Goal: Information Seeking & Learning: Check status

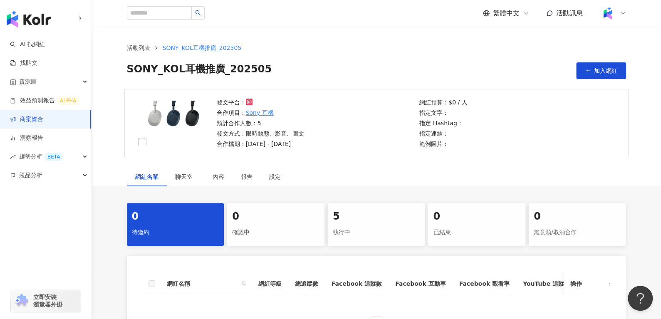
click at [368, 218] on div "5" at bounding box center [376, 217] width 87 height 14
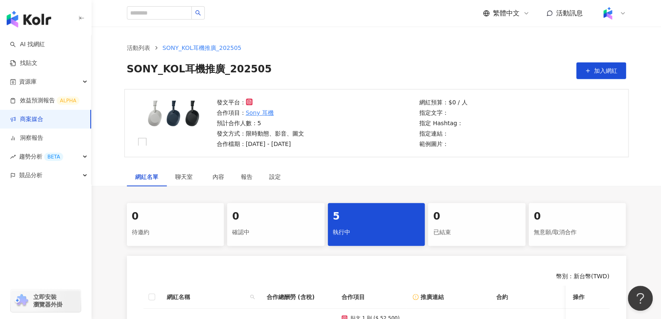
click at [291, 0] on div "繁體中文 活動訊息" at bounding box center [376, 13] width 499 height 27
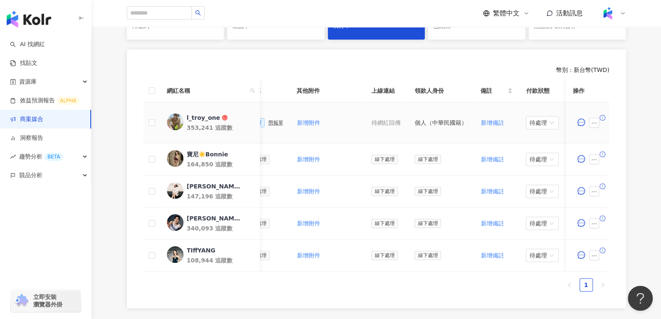
scroll to position [0, 330]
click at [196, 118] on div "l_troy_one" at bounding box center [202, 118] width 33 height 8
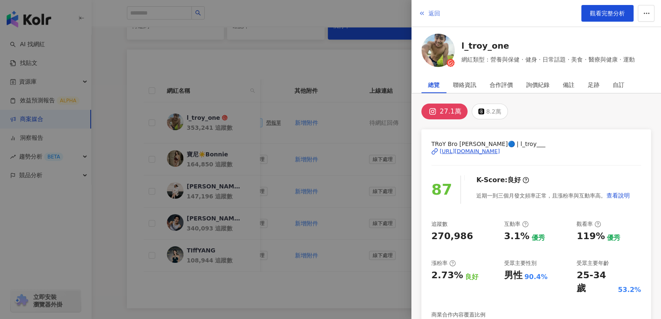
click at [434, 17] on span "返回" at bounding box center [435, 13] width 12 height 7
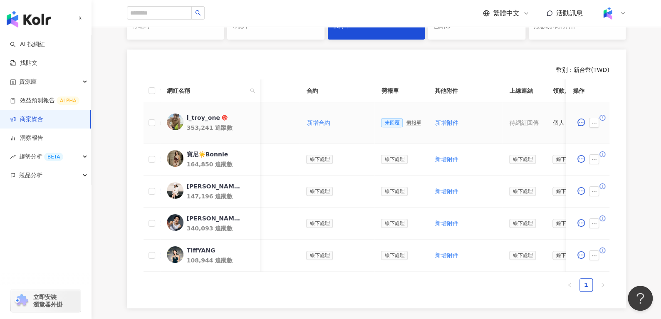
scroll to position [0, 190]
click at [206, 115] on div "l_troy_one" at bounding box center [202, 118] width 33 height 8
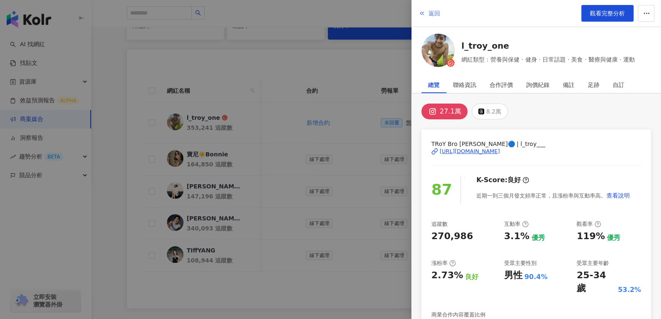
click at [433, 19] on button "返回" at bounding box center [429, 13] width 22 height 17
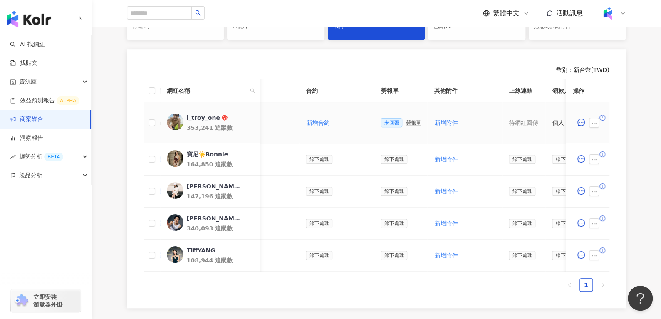
click at [409, 123] on div "勞報單" at bounding box center [413, 123] width 15 height 6
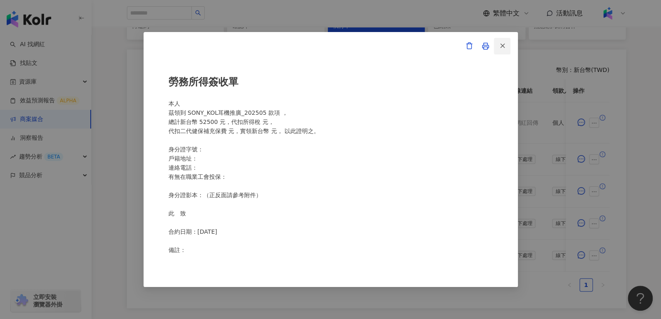
click at [506, 49] on button "button" at bounding box center [502, 46] width 17 height 17
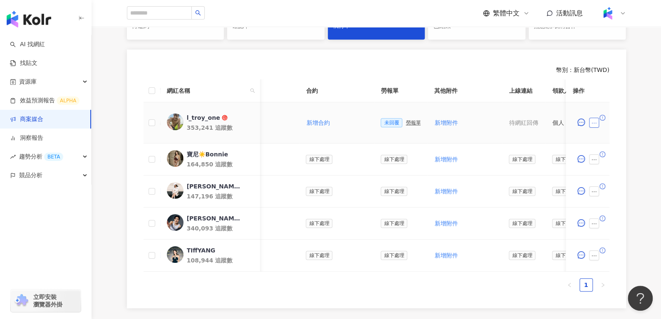
click at [599, 124] on button "button" at bounding box center [595, 123] width 10 height 10
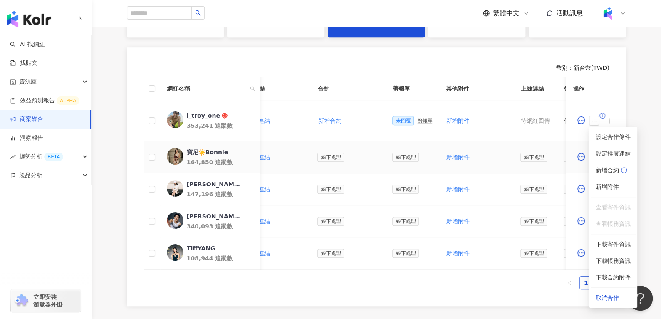
scroll to position [0, 174]
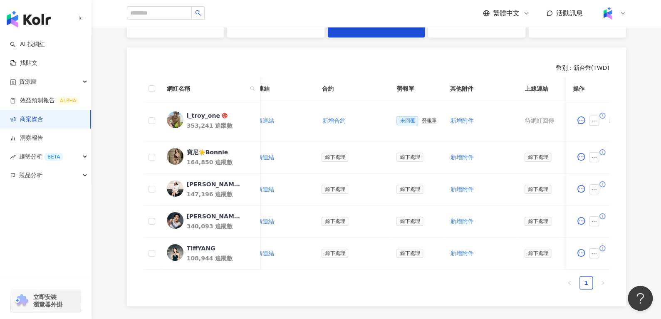
click at [523, 302] on div "幣別 ： 新台幣 ( TWD ) 網紅名稱 合作總酬勞 (含稅) 合作項目 推廣連結 合約 勞報單 其他附件 上線連結 領款人身份 備註 付款狀態 操作 l_…" at bounding box center [376, 176] width 499 height 259
click at [594, 160] on button "button" at bounding box center [595, 157] width 10 height 10
click at [504, 302] on div "幣別 ： 新台幣 ( TWD ) 網紅名稱 合作總酬勞 (含稅) 合作項目 推廣連結 合約 勞報單 其他附件 上線連結 領款人身份 備註 付款狀態 操作 l_…" at bounding box center [376, 176] width 499 height 259
click at [595, 116] on button "button" at bounding box center [595, 121] width 10 height 10
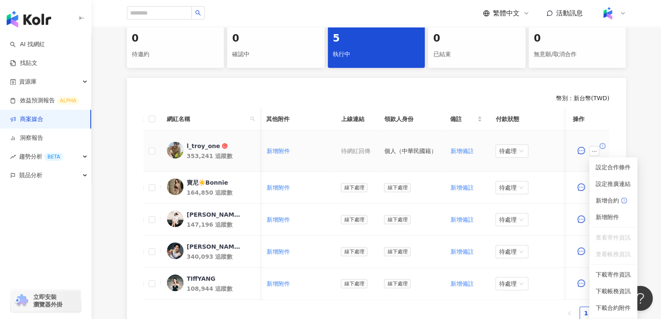
scroll to position [0, 0]
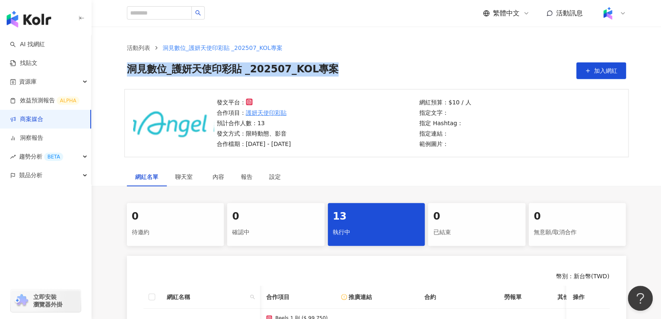
drag, startPoint x: 353, startPoint y: 65, endPoint x: 125, endPoint y: 70, distance: 227.6
click at [125, 70] on div "活動列表 洞⾒數位_護妍天使印彩貼 _202507_KOL專案 洞⾒數位_護妍天使印彩貼 _202507_KOL專案 加入網紅" at bounding box center [376, 61] width 533 height 36
copy span "洞⾒數位_護妍天使印彩貼 _202507_KOL專案"
